Goal: Find specific page/section: Find specific page/section

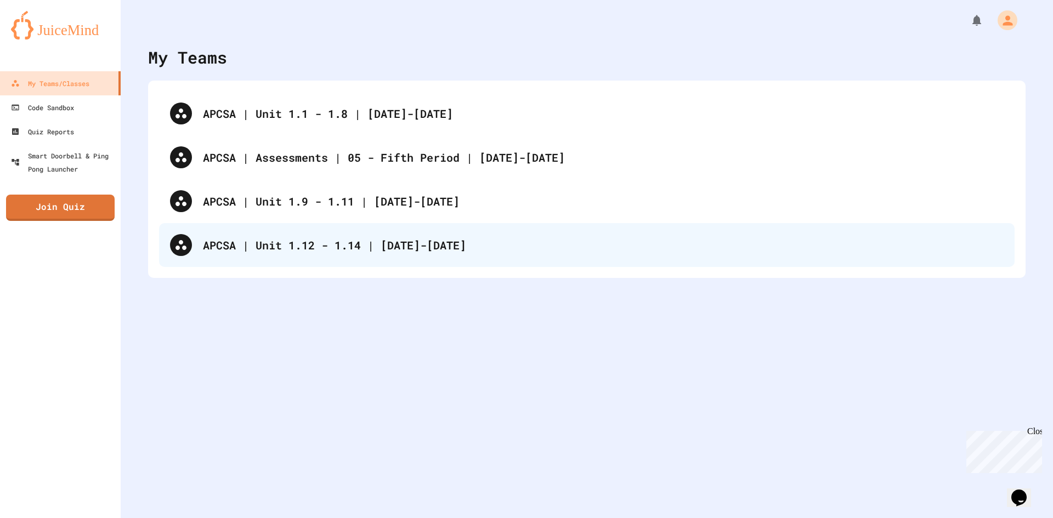
click at [353, 252] on div "APCSA | Unit 1.12 - 1.14 | [DATE]-[DATE]" at bounding box center [603, 245] width 800 height 16
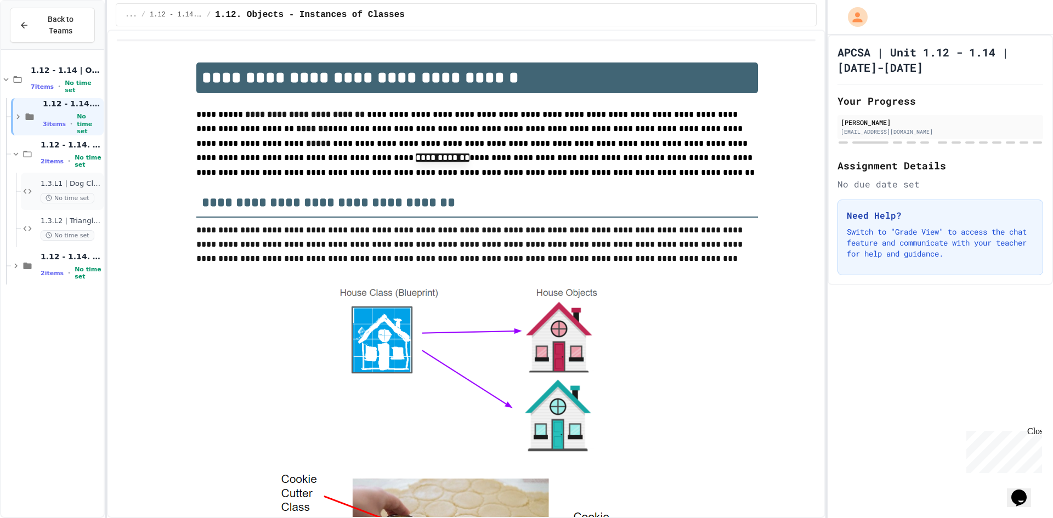
click at [91, 179] on div "1.3.L1 | Dog Class Lab No time set" at bounding box center [71, 191] width 61 height 24
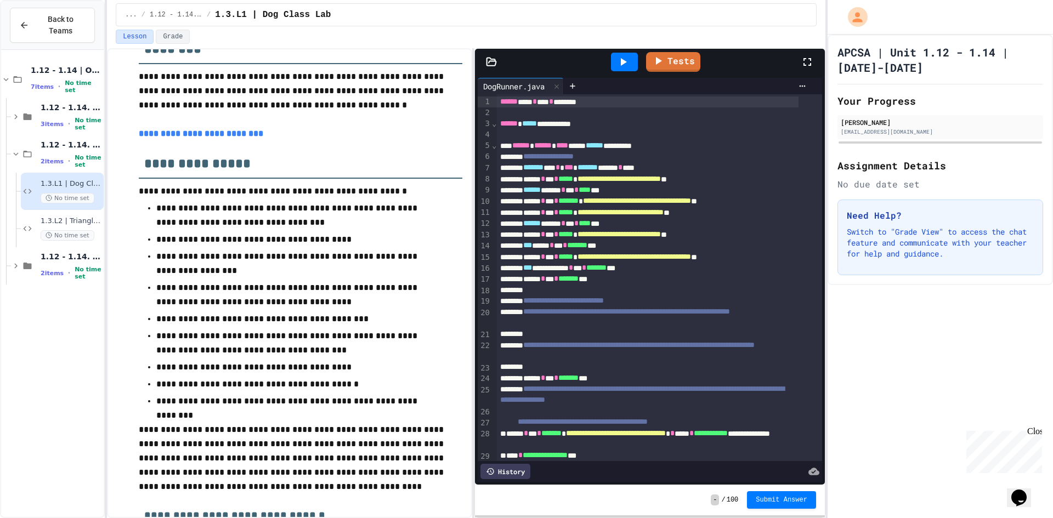
scroll to position [110, 0]
